Goal: Information Seeking & Learning: Learn about a topic

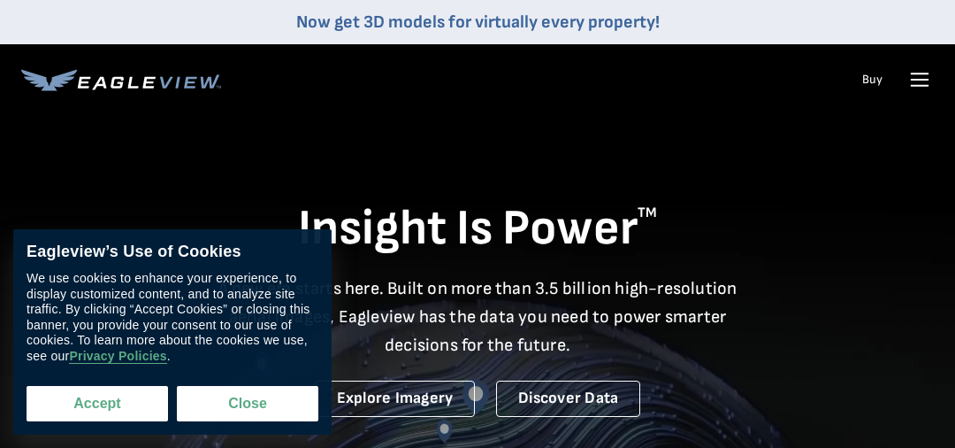
click at [104, 400] on button "Accept" at bounding box center [98, 403] width 142 height 35
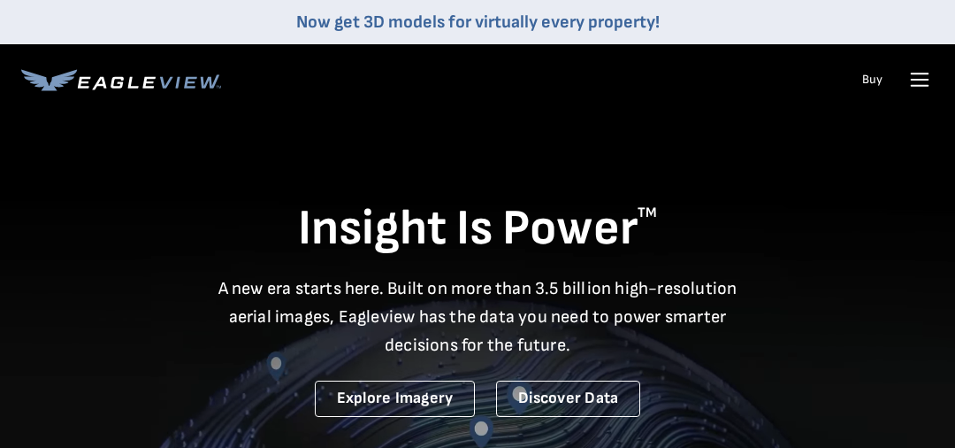
checkbox input "true"
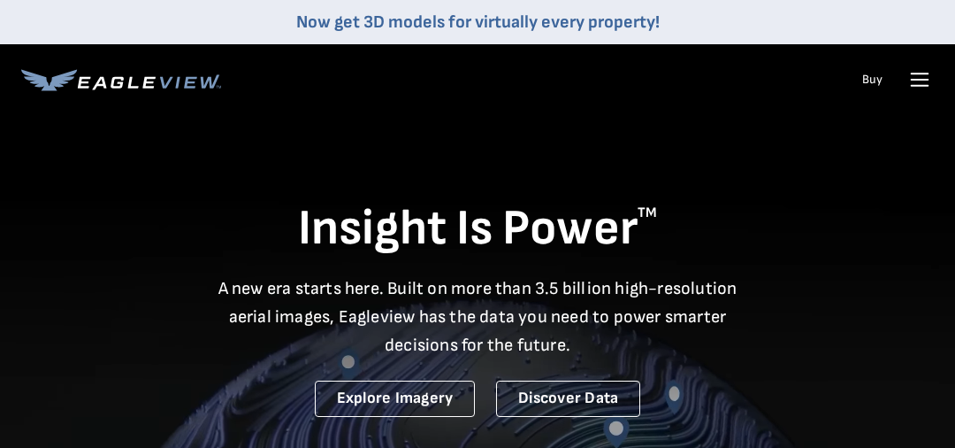
click at [924, 76] on icon at bounding box center [920, 79] width 28 height 28
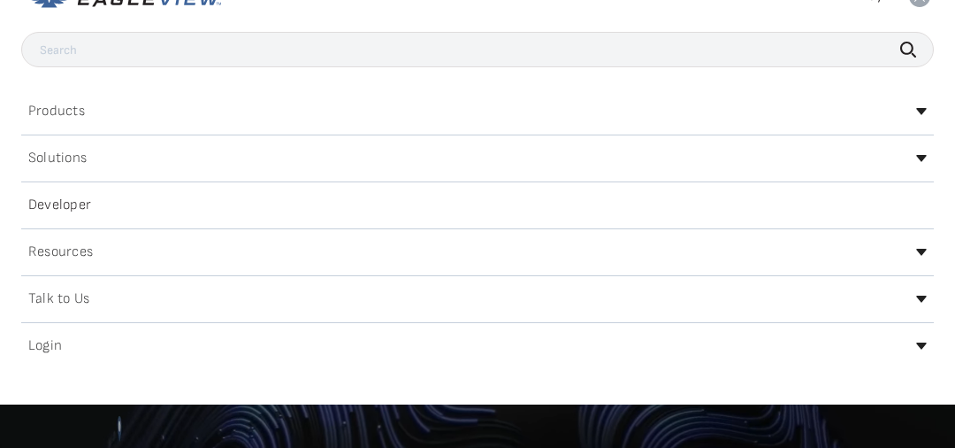
scroll to position [84, 0]
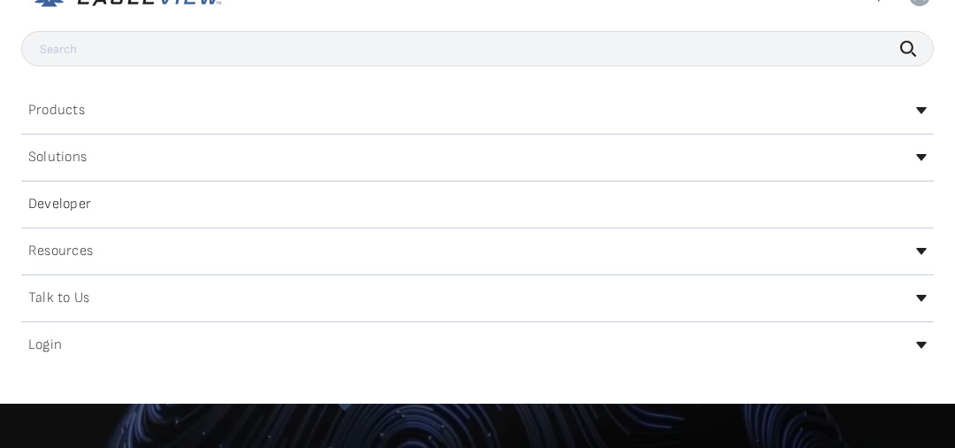
click at [353, 345] on div "Login" at bounding box center [477, 345] width 913 height 28
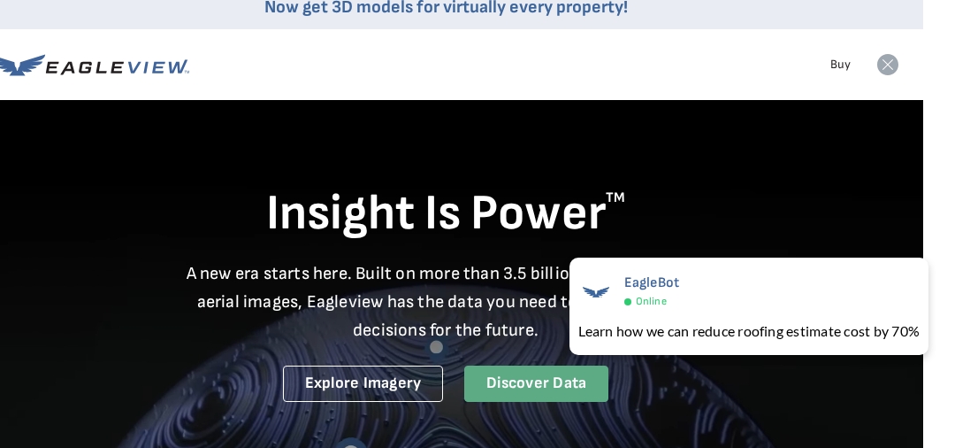
scroll to position [0, 32]
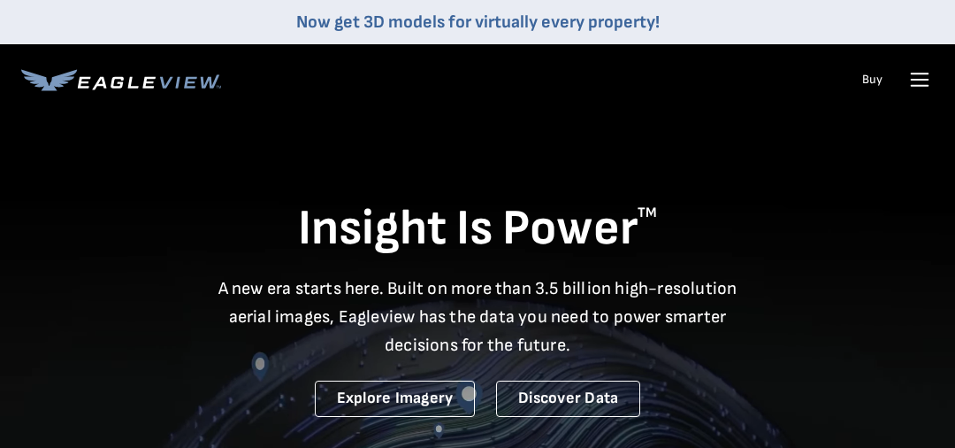
click at [921, 81] on icon at bounding box center [920, 79] width 28 height 28
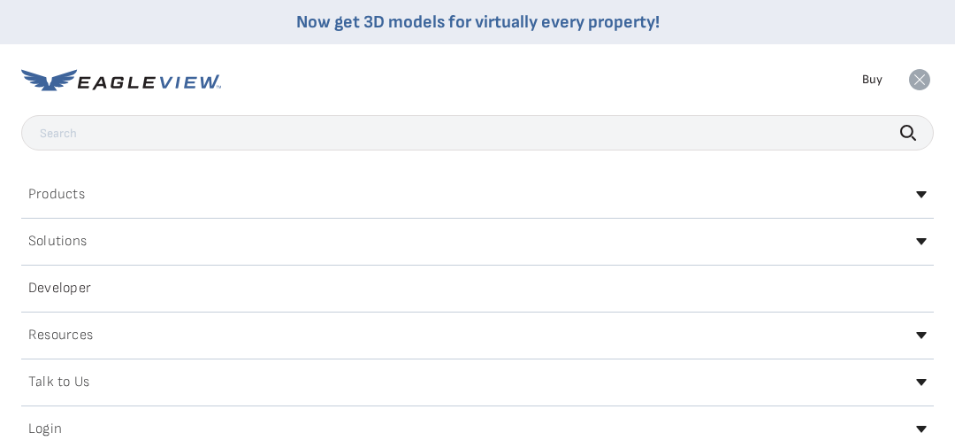
click at [855, 196] on div "Products" at bounding box center [477, 194] width 913 height 28
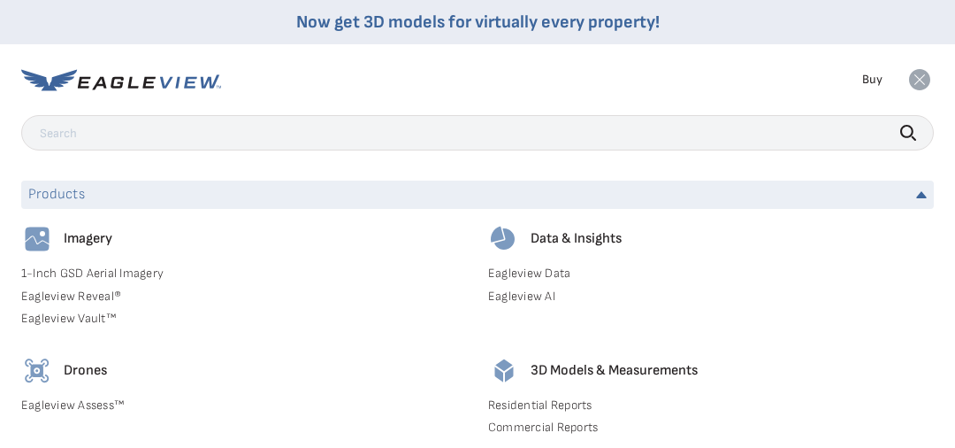
click at [80, 269] on link "1-Inch GSD Aerial Imagery" at bounding box center [244, 273] width 446 height 16
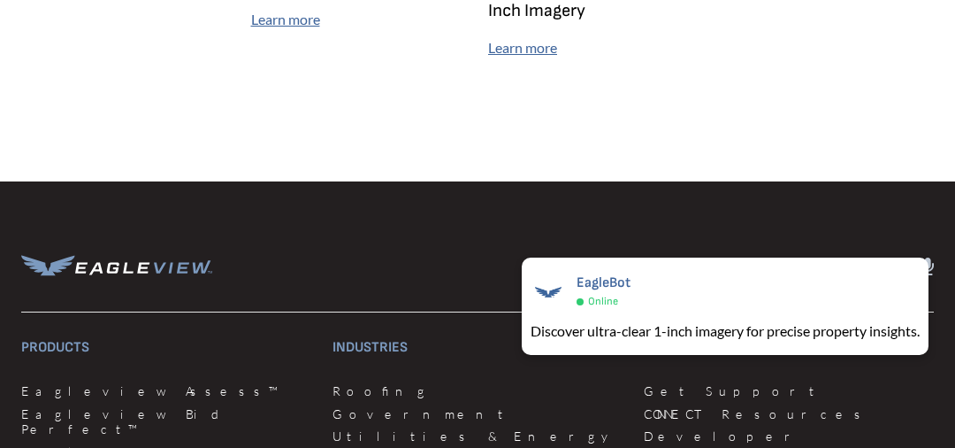
scroll to position [5361, 0]
